Goal: Find specific page/section: Find specific page/section

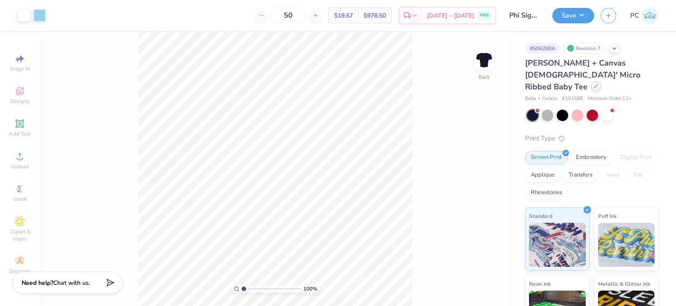
click at [595, 84] on icon at bounding box center [596, 86] width 4 height 4
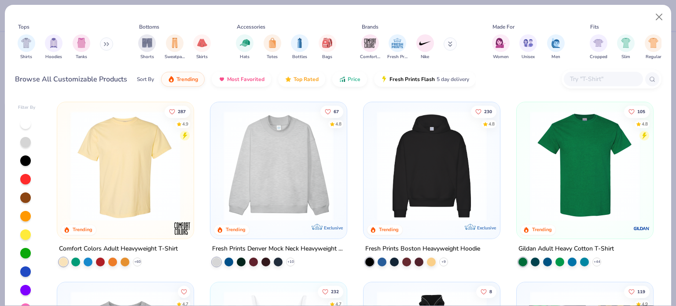
type textarea "x"
click at [585, 77] on input "text" at bounding box center [603, 79] width 68 height 10
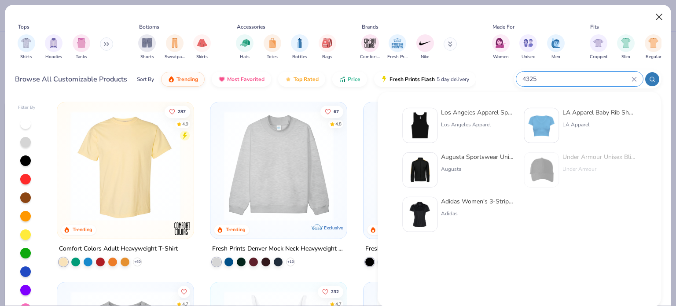
type input "4325"
click at [657, 14] on button "Close" at bounding box center [659, 17] width 17 height 17
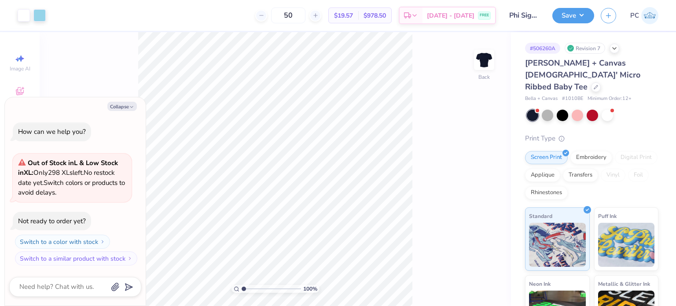
type textarea "x"
